Goal: Information Seeking & Learning: Learn about a topic

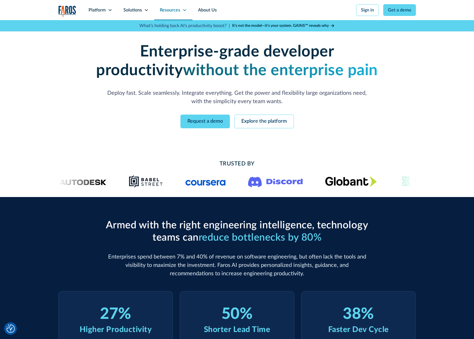
click at [171, 13] on div "Resources" at bounding box center [170, 10] width 20 height 7
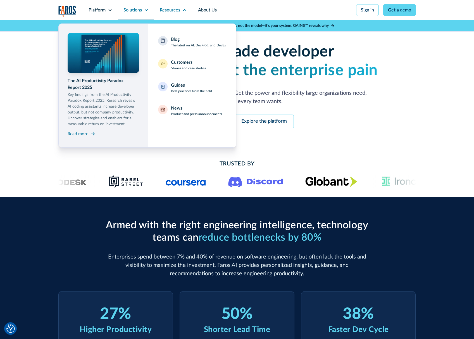
click at [135, 13] on div "Solutions" at bounding box center [136, 10] width 36 height 20
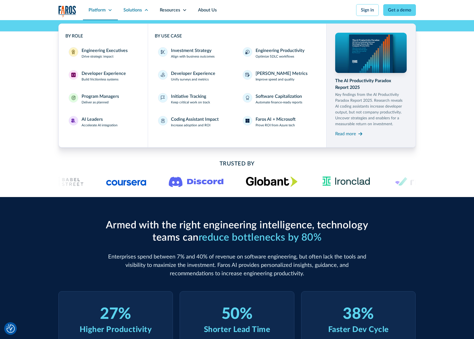
click at [106, 15] on div "Platform" at bounding box center [100, 10] width 35 height 20
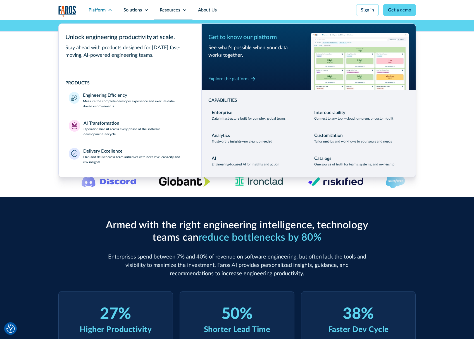
click at [163, 8] on div "Resources" at bounding box center [170, 10] width 20 height 7
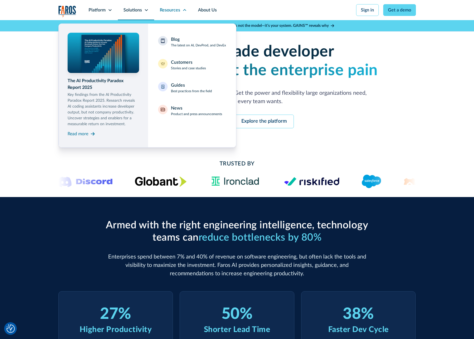
click at [141, 13] on div "Solutions" at bounding box center [133, 10] width 18 height 7
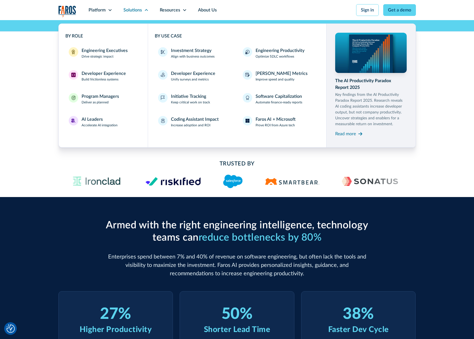
click at [107, 154] on div "Trusted By" at bounding box center [237, 174] width 474 height 46
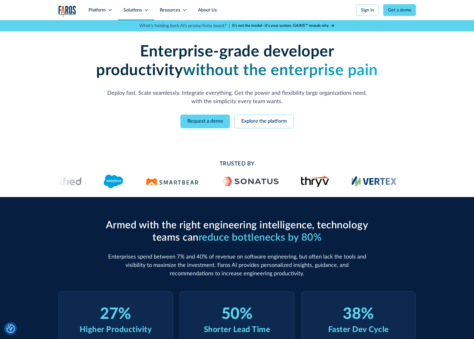
click at [139, 13] on div "Solutions" at bounding box center [136, 10] width 36 height 20
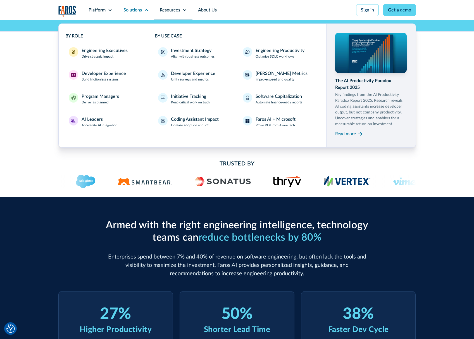
click at [172, 11] on div "Resources" at bounding box center [170, 10] width 20 height 7
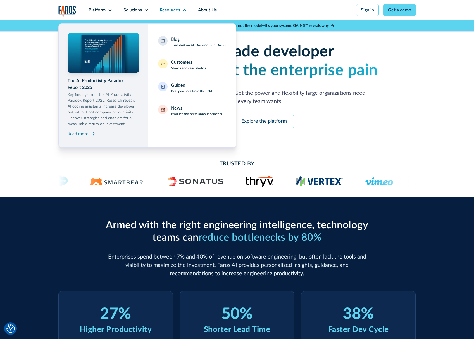
click at [98, 16] on div "Platform" at bounding box center [100, 10] width 35 height 20
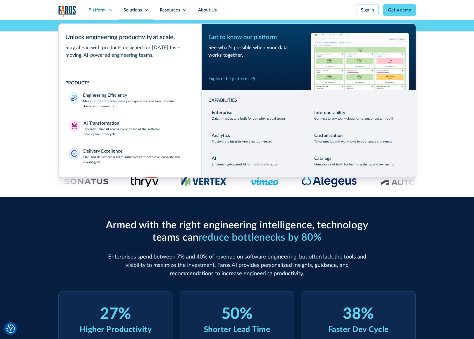
click at [129, 13] on div "Solutions" at bounding box center [136, 10] width 36 height 20
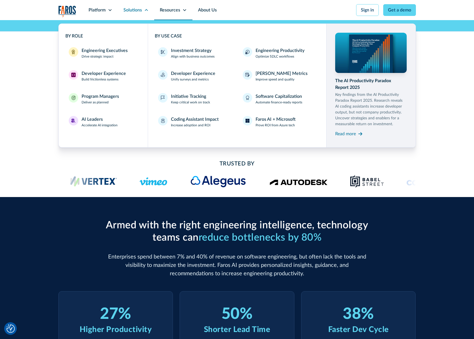
click at [178, 9] on div "Resources" at bounding box center [170, 10] width 20 height 7
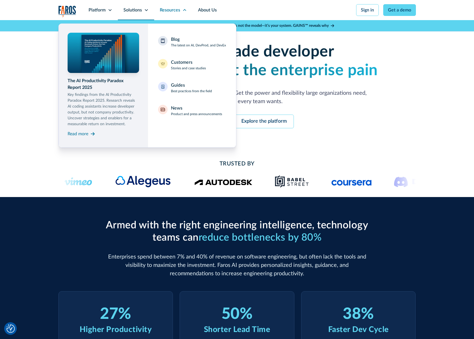
click at [127, 10] on div "Solutions" at bounding box center [133, 10] width 18 height 7
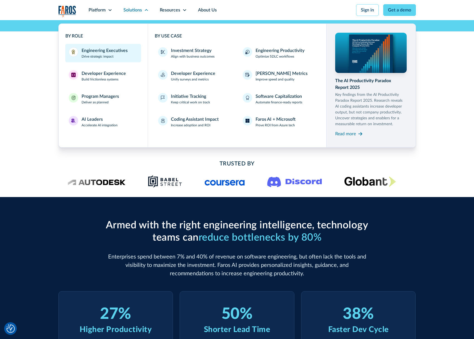
click at [107, 54] on p "Drive strategic impact" at bounding box center [98, 56] width 32 height 5
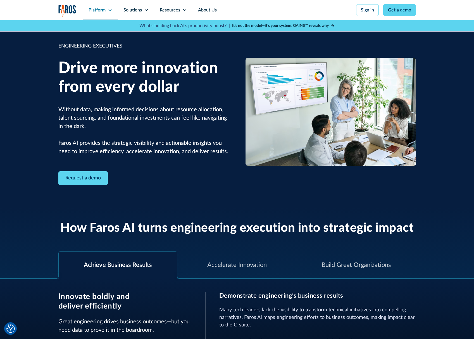
click at [99, 14] on div "Platform" at bounding box center [100, 10] width 35 height 20
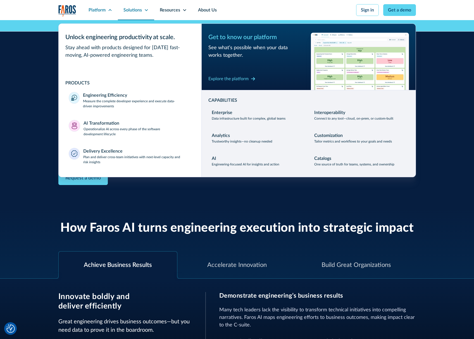
click at [140, 12] on div "Solutions" at bounding box center [133, 10] width 18 height 7
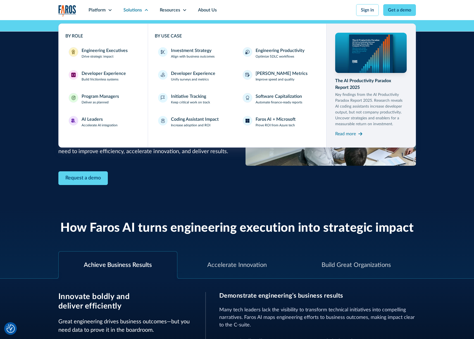
click at [264, 176] on div "ENGINEERING EXECUTIVES Drive more innovation from every dollar Without data, ma…" at bounding box center [237, 113] width 358 height 143
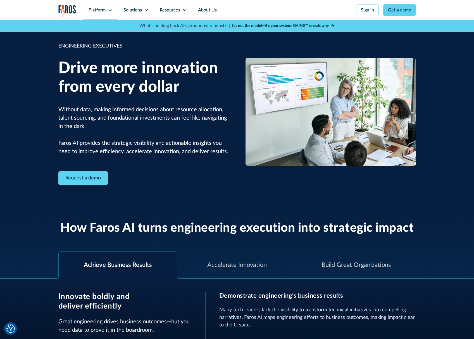
click at [90, 11] on div "Platform" at bounding box center [97, 10] width 17 height 7
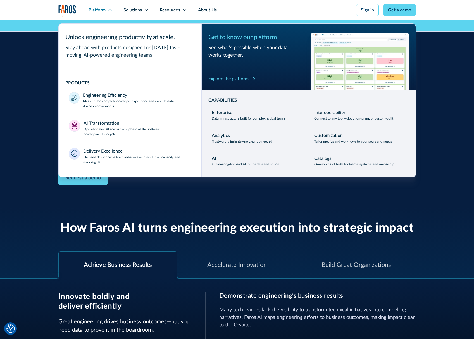
click at [129, 11] on div "Solutions" at bounding box center [133, 10] width 18 height 7
